Goal: Task Accomplishment & Management: Complete application form

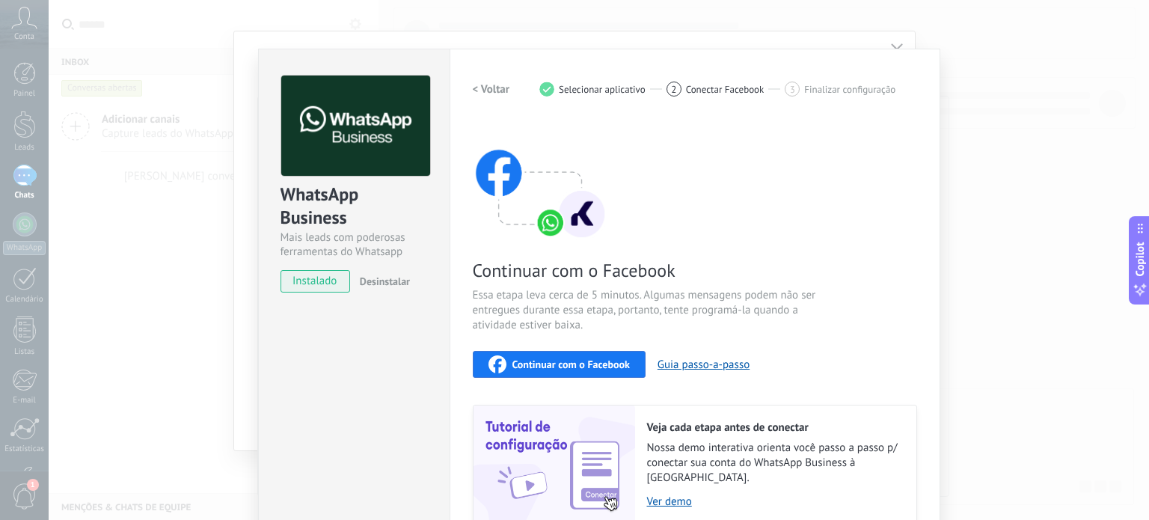
click at [527, 359] on span "Continuar com o Facebook" at bounding box center [571, 364] width 117 height 10
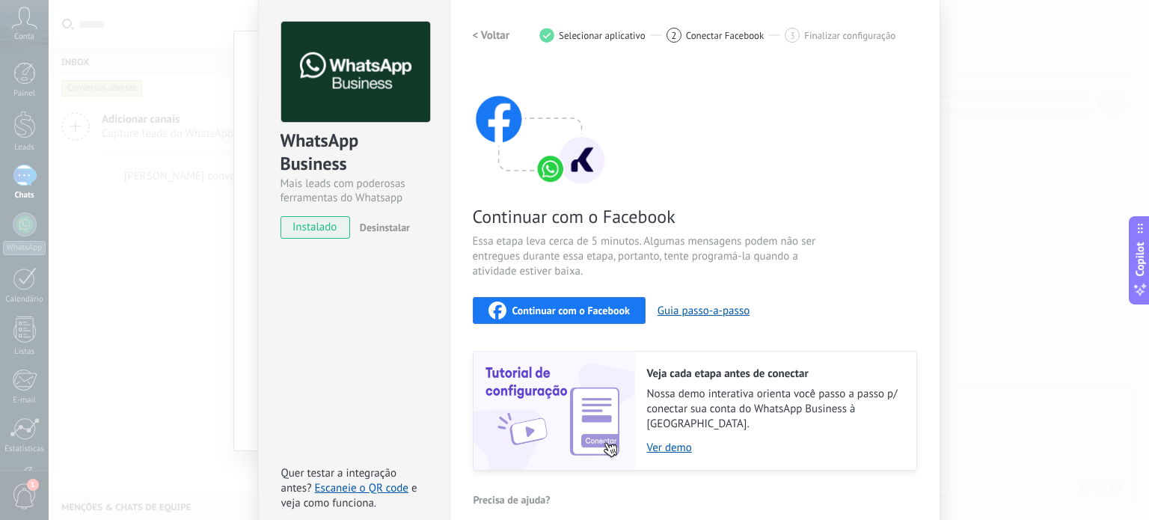
scroll to position [115, 0]
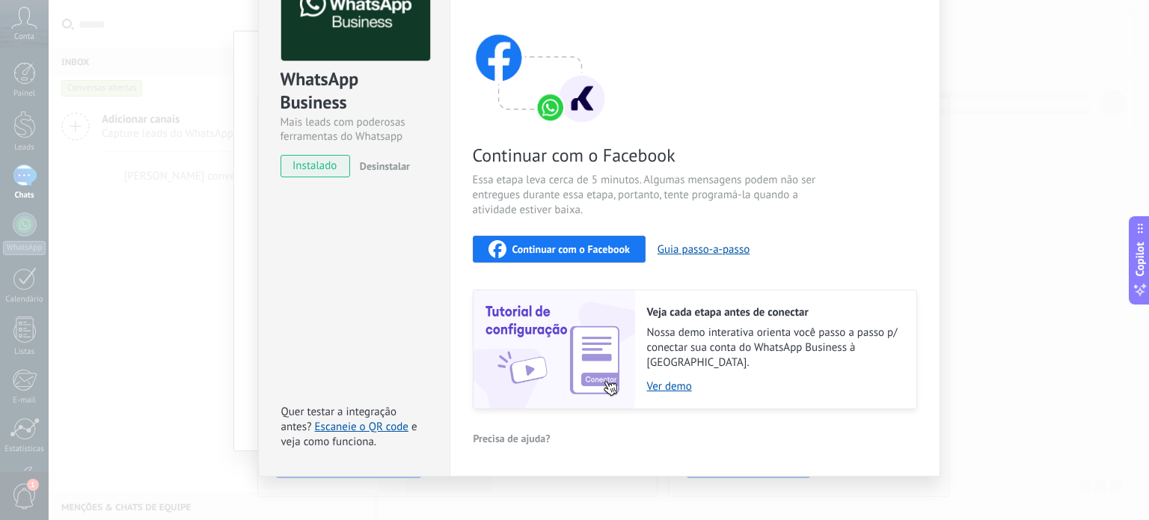
click at [578, 260] on button "Continuar com o Facebook" at bounding box center [559, 249] width 173 height 27
click at [537, 248] on span "Continuar com o Facebook" at bounding box center [571, 249] width 117 height 10
click at [661, 154] on span "Continuar com o Facebook" at bounding box center [651, 155] width 356 height 23
click at [638, 165] on div "Continuar com o Facebook Essa etapa leva cerca de 5 minutos. Algumas mensagens …" at bounding box center [695, 207] width 444 height 404
click at [628, 55] on div "Continuar com o Facebook Essa etapa leva cerca de 5 minutos. Algumas mensagens …" at bounding box center [695, 207] width 444 height 404
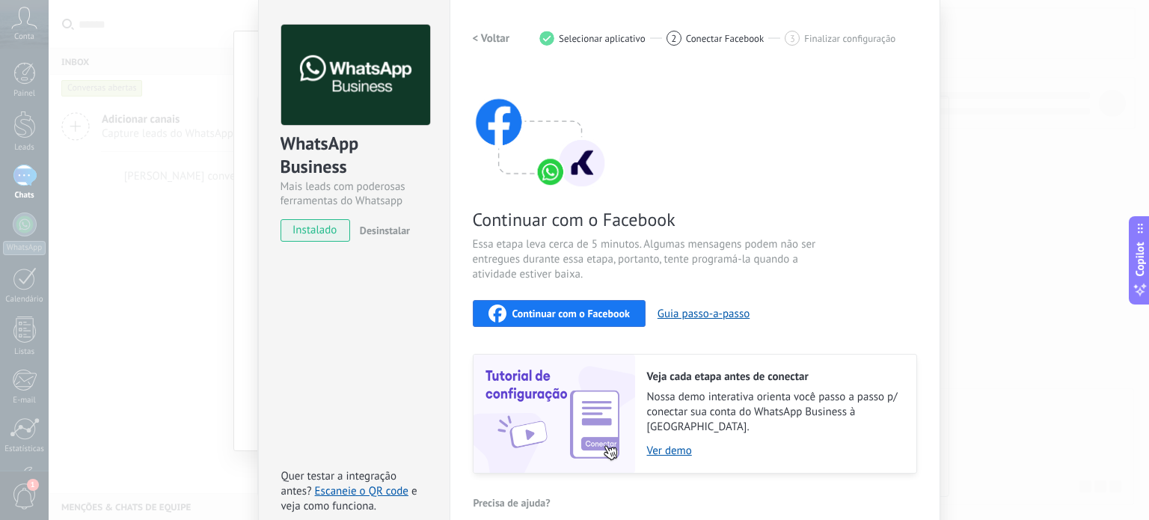
scroll to position [0, 0]
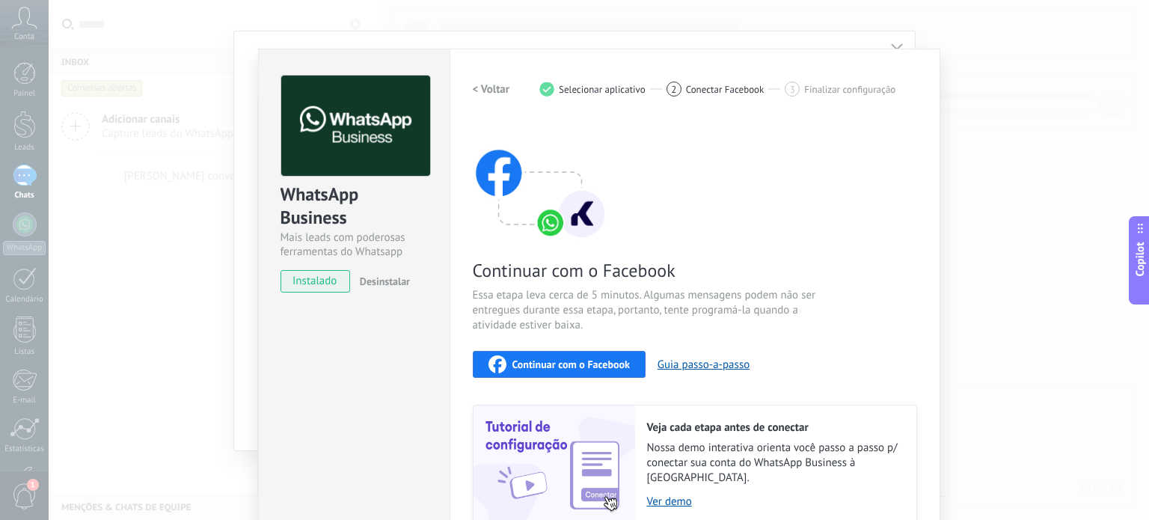
click at [572, 368] on span "Continuar com o Facebook" at bounding box center [571, 364] width 117 height 10
click at [573, 362] on span "Continuar com o Facebook" at bounding box center [571, 364] width 117 height 10
click at [568, 367] on span "Continuar com o Facebook" at bounding box center [571, 364] width 117 height 10
